Goal: Task Accomplishment & Management: Complete application form

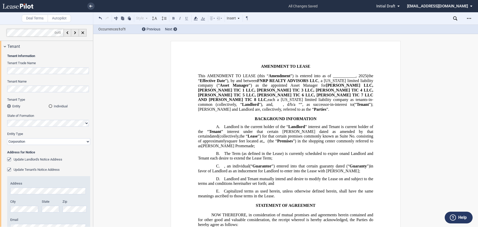
scroll to position [112, 0]
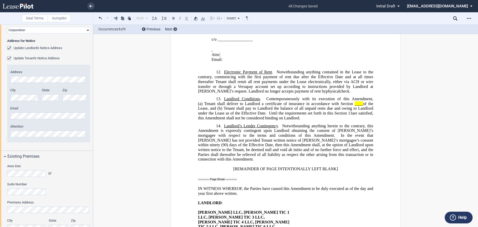
click at [27, 7] on use at bounding box center [18, 6] width 31 height 5
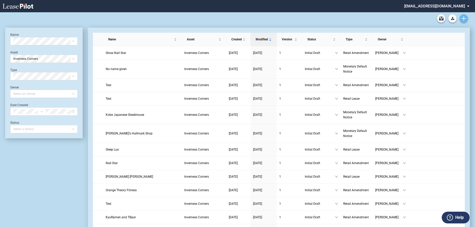
click at [465, 18] on icon "Create new document" at bounding box center [464, 18] width 5 height 5
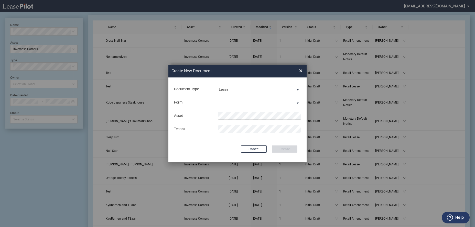
click at [236, 101] on md-select "Retail Lease Monetary Default Notice" at bounding box center [259, 103] width 83 height 8
click at [236, 104] on div "Retail Lease" at bounding box center [230, 103] width 22 height 6
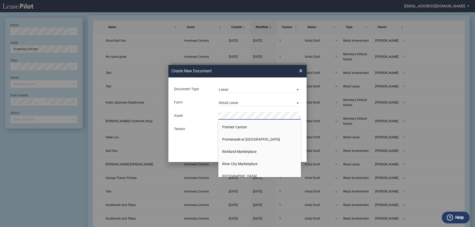
scroll to position [454, 0]
click at [244, 174] on span "[GEOGRAPHIC_DATA]" at bounding box center [239, 176] width 35 height 4
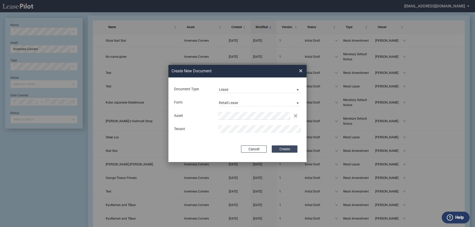
click at [289, 150] on button "Create" at bounding box center [285, 149] width 26 height 7
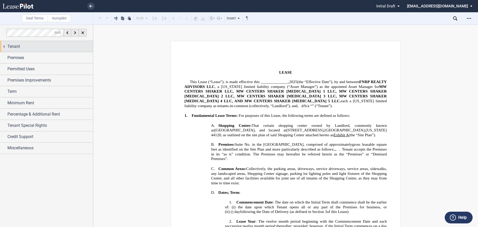
click at [13, 48] on span "Tenant" at bounding box center [13, 47] width 13 height 6
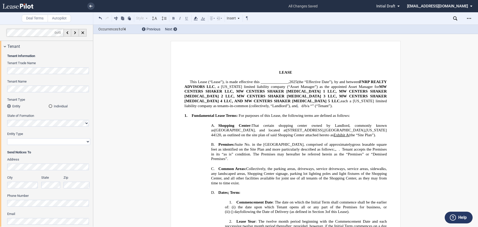
click at [44, 144] on select "Corporation Limited Liability Company General Partnership Limited Partnership O…" at bounding box center [48, 142] width 83 height 7
select select "limited liability company"
click at [7, 139] on select "Corporation Limited Liability Company General Partnership Limited Partnership O…" at bounding box center [48, 142] width 83 height 7
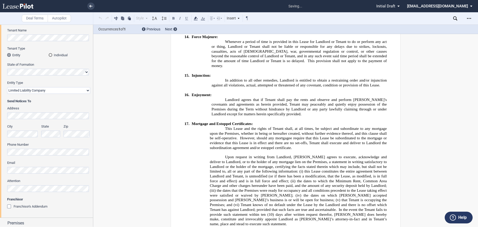
scroll to position [3432, 0]
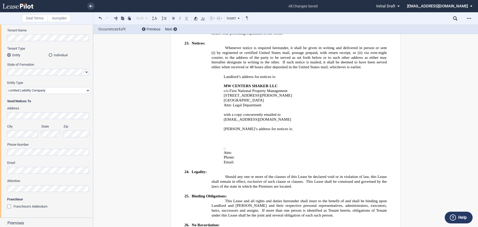
click at [44, 144] on label "Phone Number" at bounding box center [48, 145] width 83 height 5
click at [35, 144] on label "Phone Number" at bounding box center [48, 145] width 83 height 5
click at [43, 202] on div "Franchisor Franchisor's Addendum Entity Type (Other) Franchisor's Landlord [PER…" at bounding box center [48, 205] width 83 height 17
click at [8, 206] on div "Franchisor's Addendum" at bounding box center [9, 207] width 5 height 5
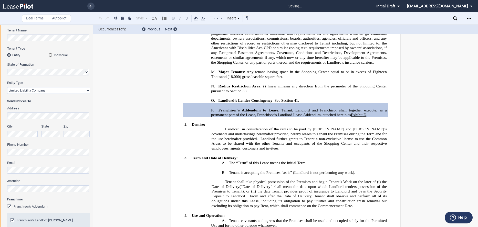
scroll to position [128, 0]
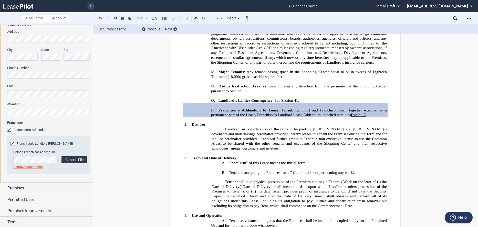
click at [72, 161] on label "Choose File" at bounding box center [74, 159] width 26 height 7
click at [22, 189] on span "Premises" at bounding box center [15, 188] width 17 height 6
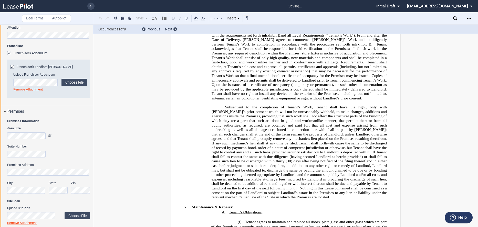
scroll to position [35, 0]
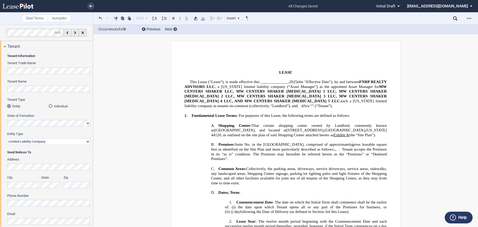
select select "limited liability company"
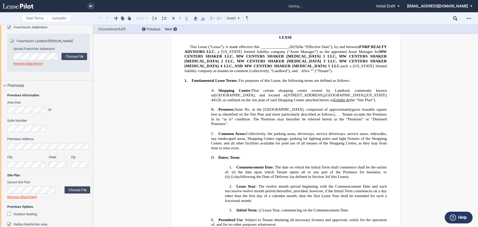
scroll to position [256, 0]
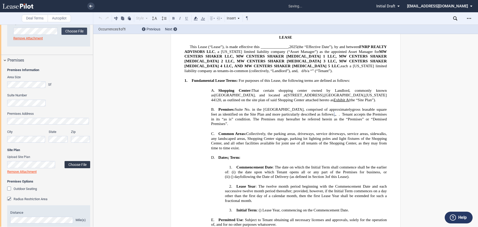
click at [75, 165] on label "Choose File" at bounding box center [78, 164] width 26 height 7
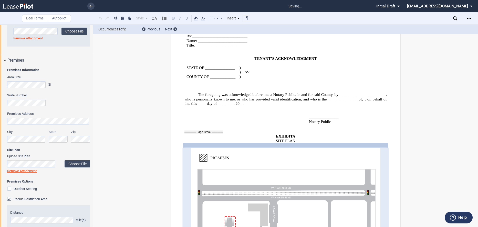
click at [8, 190] on div "Outdoor Seating" at bounding box center [9, 189] width 5 height 5
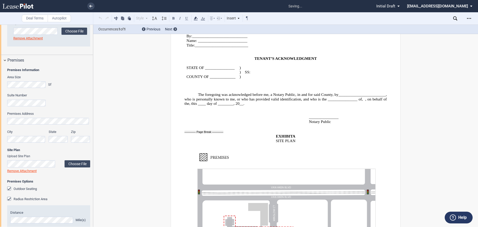
scroll to position [404, 0]
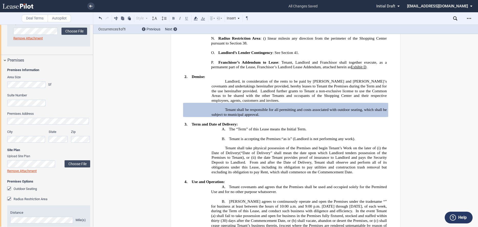
click at [71, 184] on span "Premises Options" at bounding box center [48, 182] width 83 height 5
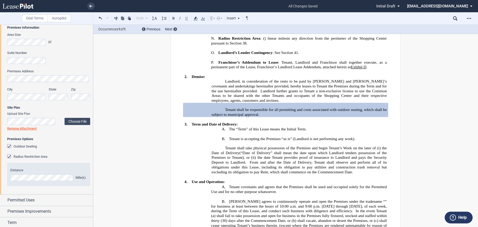
scroll to position [307, 0]
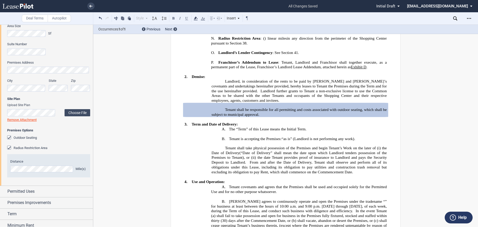
click at [19, 121] on link "Remove Attachment" at bounding box center [21, 120] width 29 height 4
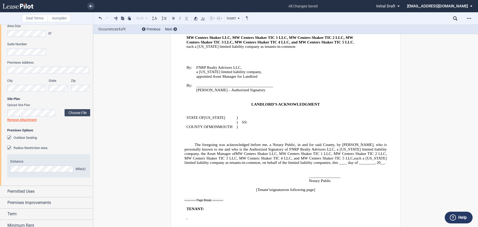
scroll to position [4794, 0]
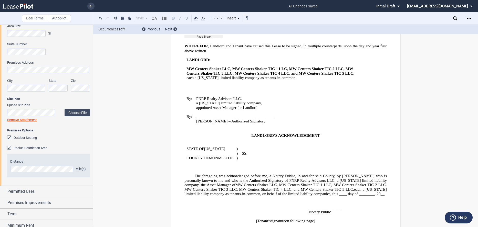
click at [10, 138] on div "Outdoor Seating" at bounding box center [9, 138] width 5 height 5
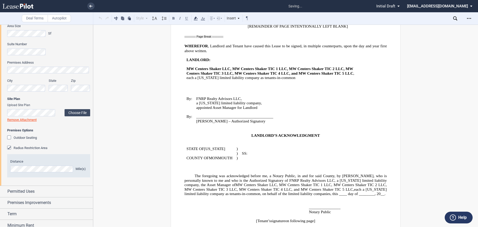
click at [10, 138] on div "Outdoor Seating" at bounding box center [9, 138] width 5 height 5
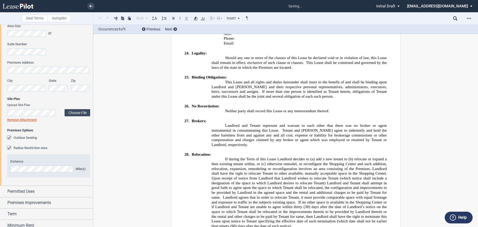
scroll to position [404, 0]
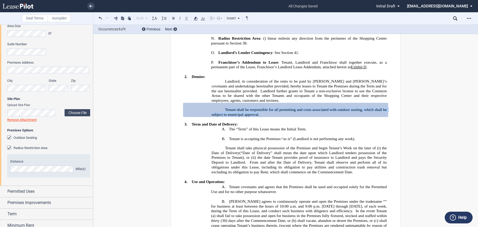
drag, startPoint x: 223, startPoint y: 109, endPoint x: 263, endPoint y: 113, distance: 39.7
click at [263, 113] on p "Tenant shall be responsible for all permitting and costs associated with outdoo…" at bounding box center [299, 112] width 175 height 9
click at [355, 61] on span ": Tenant, Landlord and Franchisor shall together execute, as a permanent part o…" at bounding box center [299, 64] width 177 height 9
click at [231, 111] on span "Tenant shall be responsible for all permitting and costs associated with outdoo…" at bounding box center [300, 112] width 176 height 9
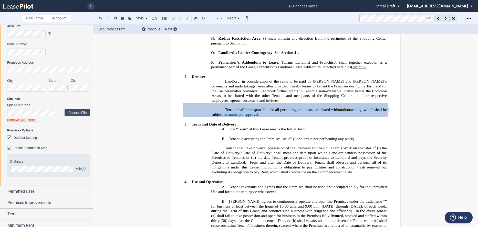
drag, startPoint x: 221, startPoint y: 109, endPoint x: 256, endPoint y: 114, distance: 35.5
click at [256, 114] on p "Tenant shall be responsible for all permitting and costs associated with outdoo…" at bounding box center [299, 112] width 175 height 9
click at [198, 18] on icon at bounding box center [196, 18] width 6 height 6
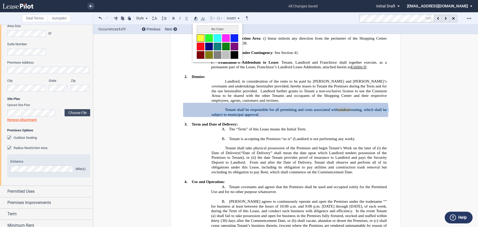
click at [201, 39] on button at bounding box center [201, 38] width 8 height 8
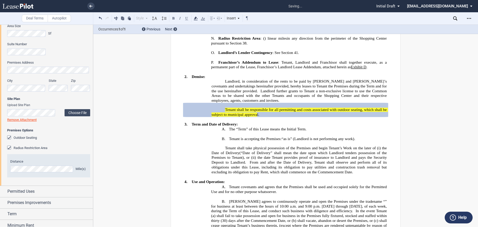
click at [56, 145] on editor-control "Outdoor Seating" at bounding box center [48, 140] width 83 height 10
click at [80, 142] on editor-control "Outdoor Seating" at bounding box center [48, 140] width 83 height 10
click at [7, 150] on div "Radius Restriction Area" at bounding box center [9, 148] width 5 height 5
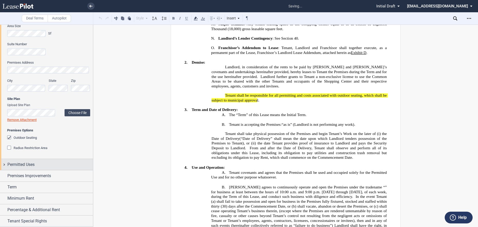
click at [18, 166] on span "Permitted Uses" at bounding box center [20, 165] width 27 height 6
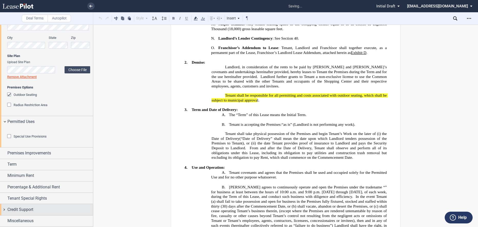
scroll to position [379, 0]
click at [10, 136] on div "Special Use Provisions" at bounding box center [9, 136] width 5 height 5
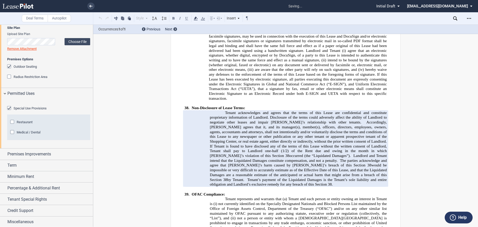
click at [12, 125] on div "Restaurant" at bounding box center [12, 122] width 5 height 5
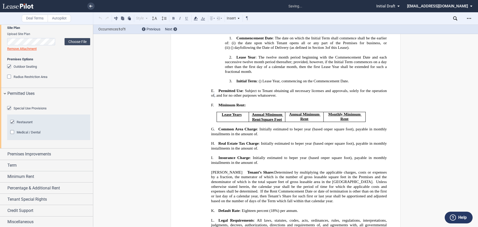
scroll to position [152, 0]
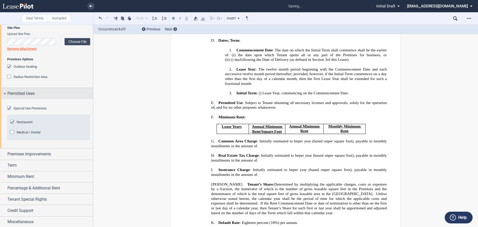
click at [6, 95] on div "Permitted Uses" at bounding box center [46, 93] width 93 height 11
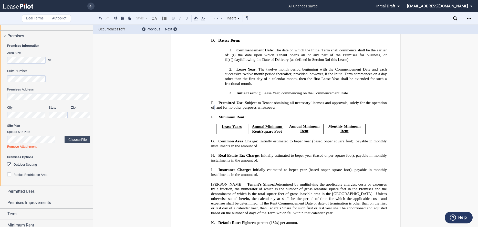
scroll to position [279, 0]
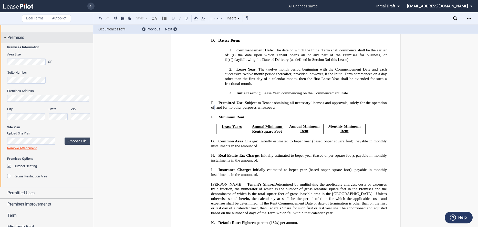
click at [5, 37] on div "Premises" at bounding box center [46, 37] width 93 height 11
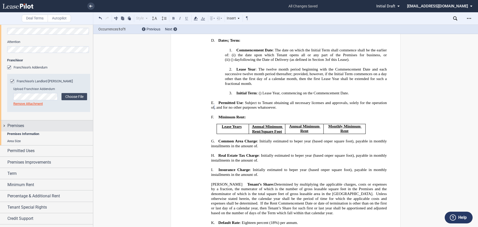
scroll to position [186, 0]
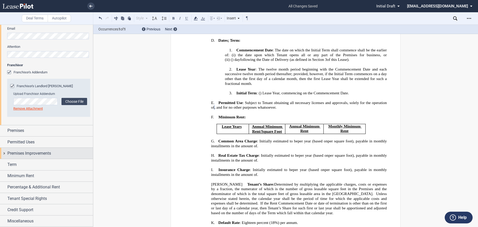
click at [21, 152] on span "Premises Improvements" at bounding box center [29, 154] width 44 height 6
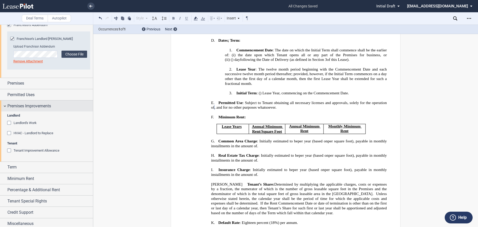
scroll to position [236, 0]
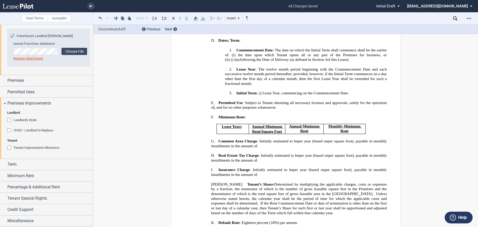
click at [9, 120] on div "Landlord's Work" at bounding box center [9, 120] width 5 height 5
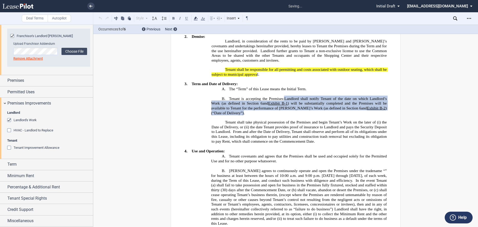
click at [9, 149] on div "Tenant Improvement Allowance" at bounding box center [9, 148] width 5 height 5
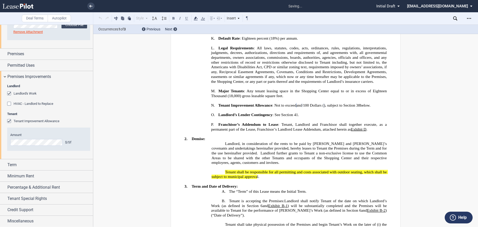
scroll to position [263, 0]
click at [6, 78] on div "Premises Improvements" at bounding box center [46, 76] width 93 height 11
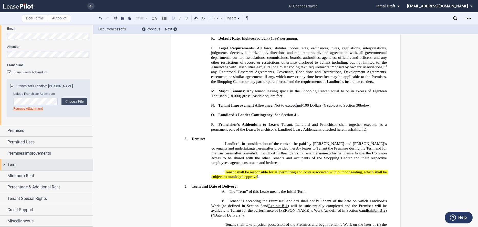
click at [11, 168] on div "Term" at bounding box center [46, 164] width 93 height 11
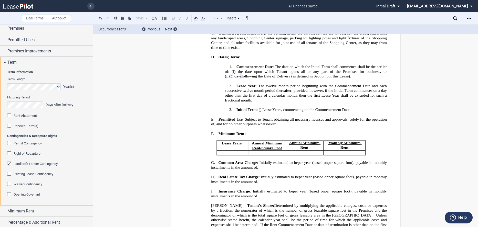
scroll to position [288, 0]
click at [10, 144] on div "Permit Contingency" at bounding box center [9, 143] width 5 height 5
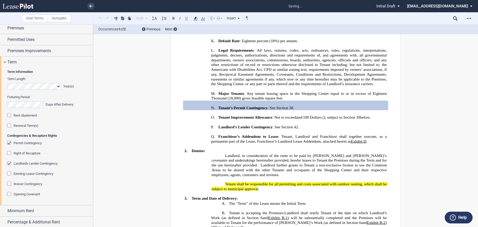
scroll to position [340, 0]
click at [9, 125] on div "Renewal Term(s)" at bounding box center [9, 126] width 5 height 5
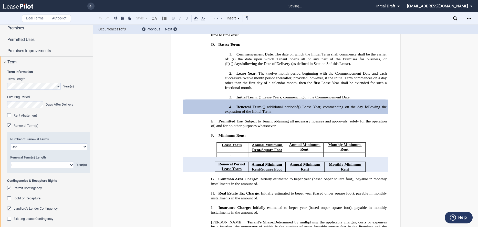
click at [13, 146] on select "One Two" at bounding box center [48, 147] width 77 height 7
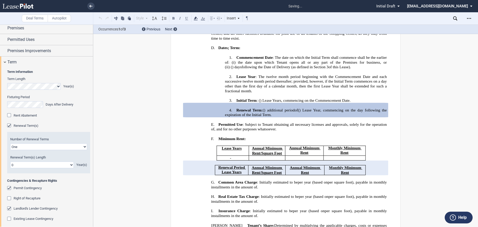
select select "2"
click at [10, 144] on select "One Two" at bounding box center [48, 147] width 77 height 7
click at [19, 164] on select "0 1 2 3 4 5 6 7 8 9 10 11 12 13 14 15 16 17 18 19 20" at bounding box center [42, 165] width 64 height 7
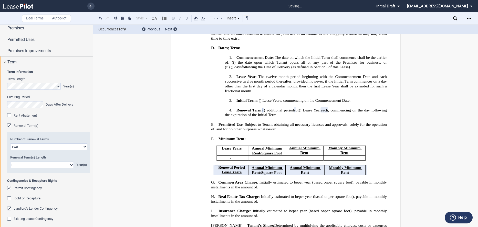
select select "number:5"
click at [10, 162] on select "0 1 2 3 4 5 6 7 8 9 10 11 12 13 14 15 16 17 18 19 20" at bounding box center [42, 165] width 64 height 7
